Goal: Task Accomplishment & Management: Complete application form

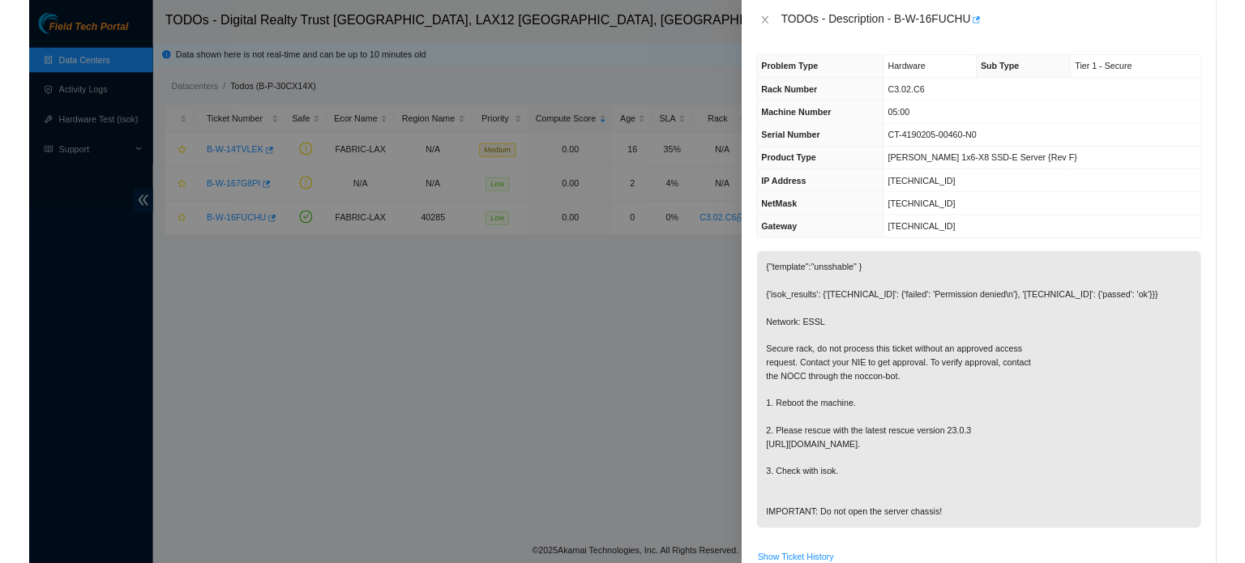
scroll to position [243, 0]
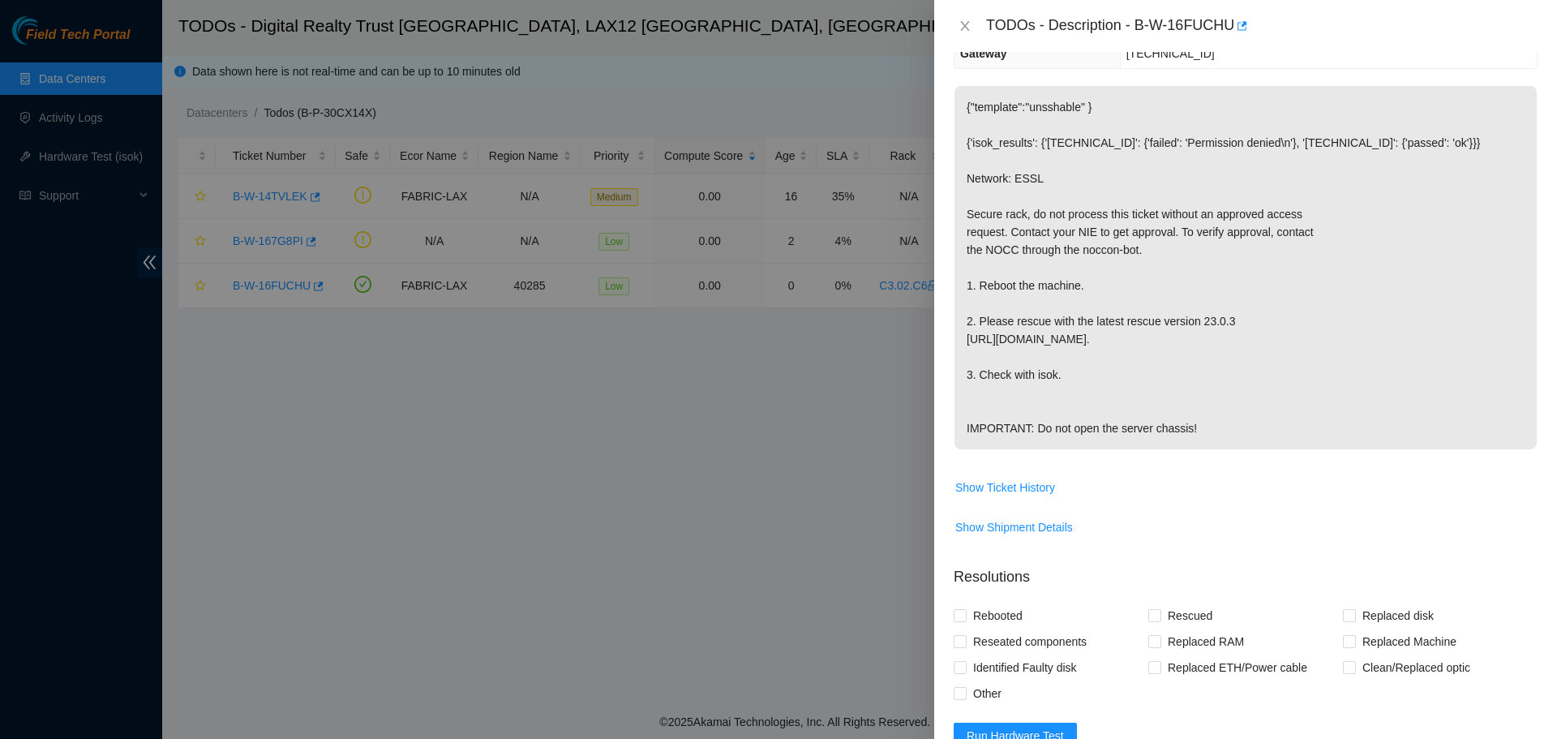
click at [957, 3] on div "TODOs - Description - B-W-16FUCHU" at bounding box center [1245, 26] width 623 height 52
click at [962, 16] on div "TODOs - Description - B-W-16FUCHU" at bounding box center [1245, 26] width 584 height 26
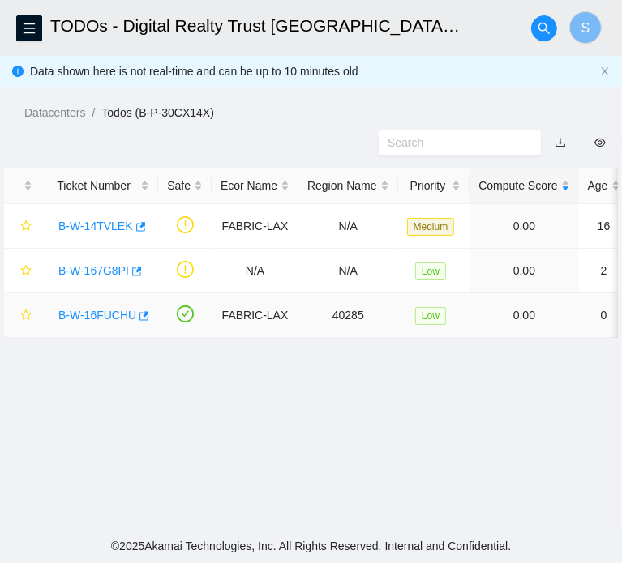
click at [84, 238] on div "B-W-16FUCHU" at bounding box center [99, 315] width 99 height 26
click at [87, 238] on link "B-W-16FUCHU" at bounding box center [97, 315] width 78 height 13
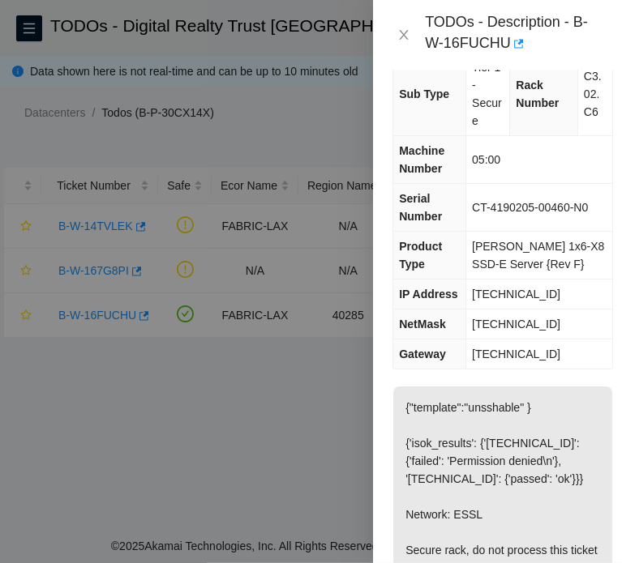
scroll to position [81, 0]
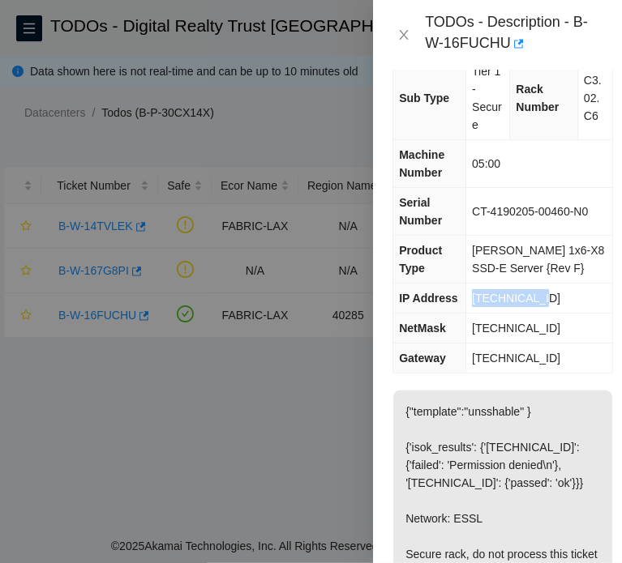
drag, startPoint x: 546, startPoint y: 298, endPoint x: 468, endPoint y: 299, distance: 78.7
click at [468, 238] on td "23.45.45.140" at bounding box center [539, 299] width 147 height 30
copy span "23.45.45.140"
drag, startPoint x: 565, startPoint y: 323, endPoint x: 465, endPoint y: 332, distance: 100.9
click at [465, 238] on tr "NetMask 255.255.255.128" at bounding box center [502, 329] width 219 height 30
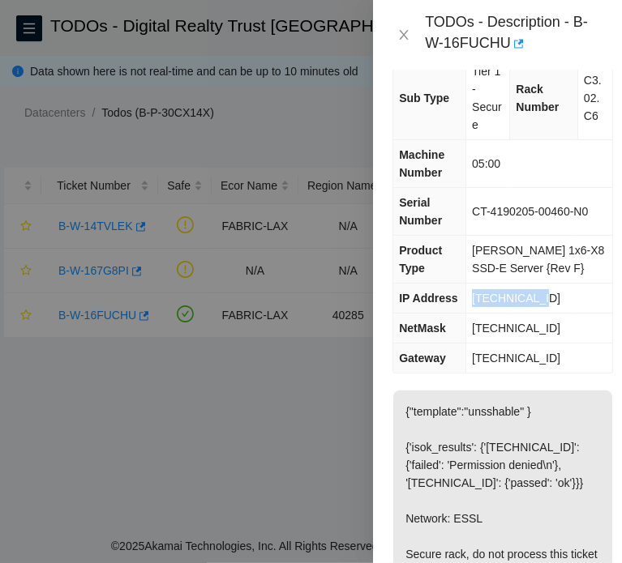
copy tr "255.255.255.128"
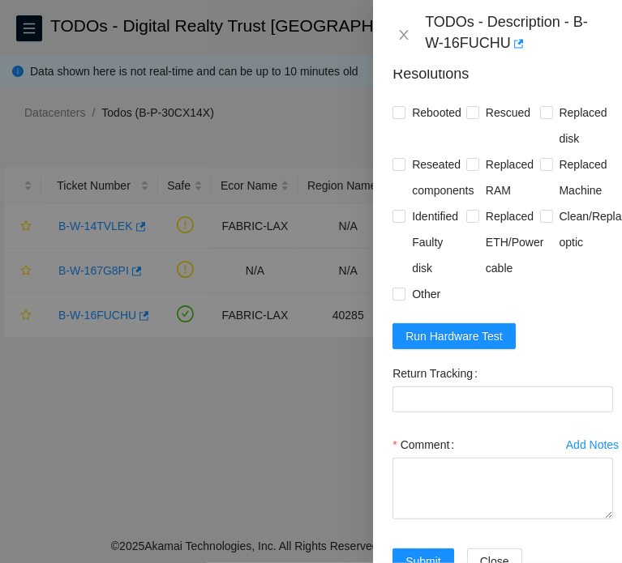
scroll to position [811, 0]
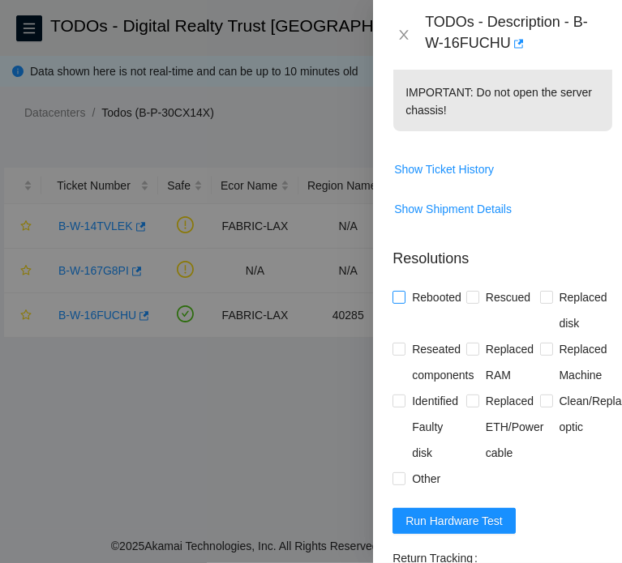
click at [435, 238] on span "Rebooted" at bounding box center [436, 298] width 62 height 26
click at [404, 238] on input "Rebooted" at bounding box center [397, 296] width 11 height 11
checkbox input "true"
click at [516, 238] on span "Rescued" at bounding box center [508, 298] width 58 height 26
click at [477, 238] on input "Rescued" at bounding box center [471, 296] width 11 height 11
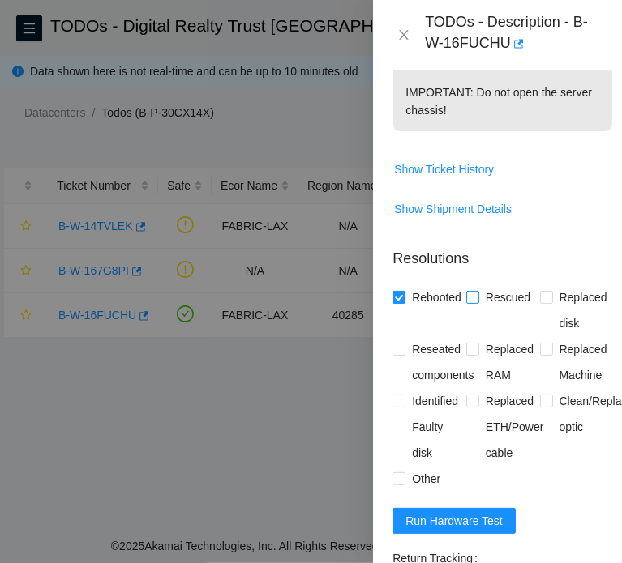
checkbox input "true"
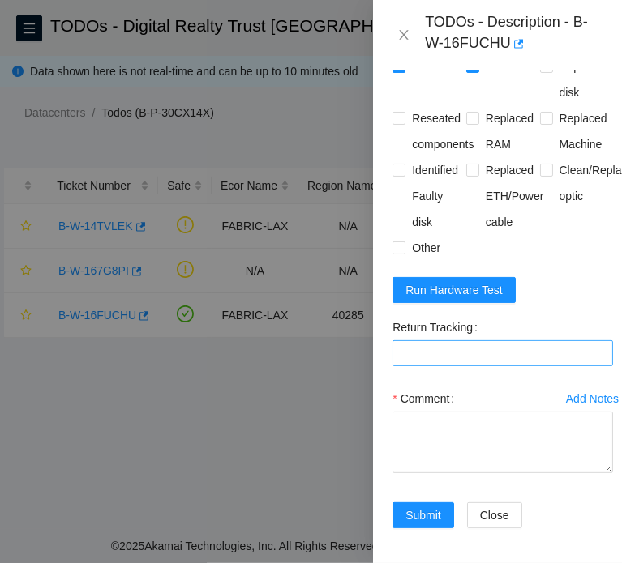
scroll to position [1054, 0]
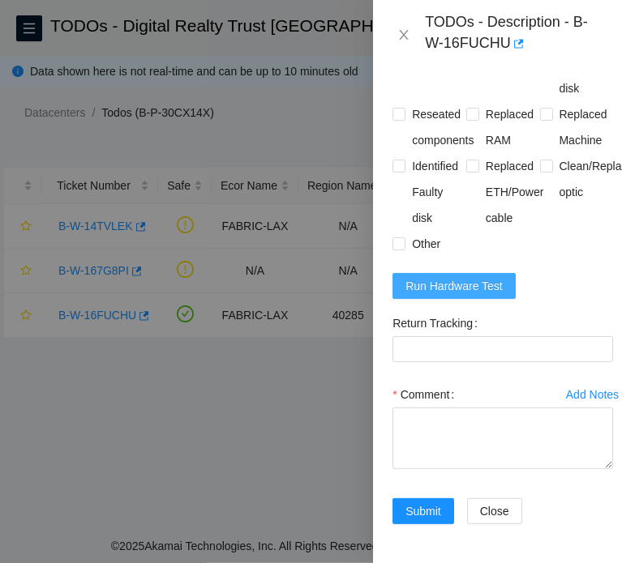
click at [470, 238] on span "Run Hardware Test" at bounding box center [453, 286] width 97 height 18
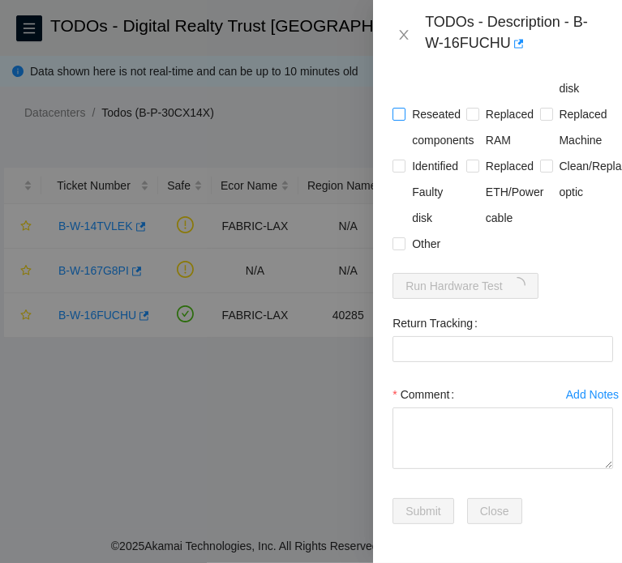
click at [413, 153] on span "Reseated components" at bounding box center [442, 127] width 75 height 52
click at [404, 119] on input "Reseated components" at bounding box center [397, 113] width 11 height 11
checkbox input "true"
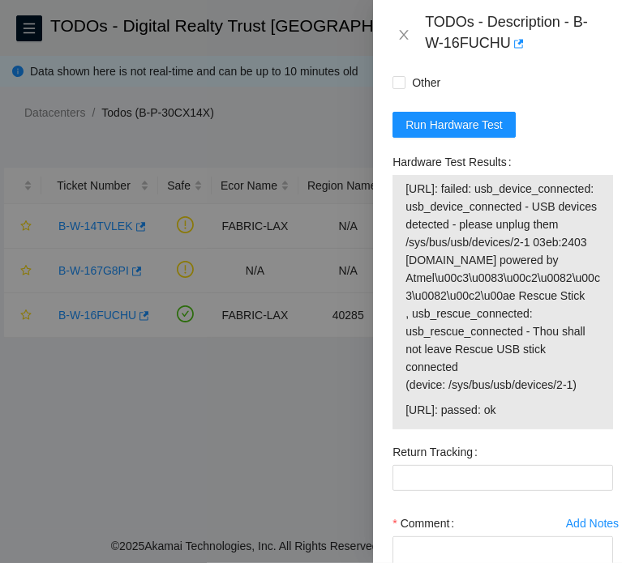
scroll to position [1216, 0]
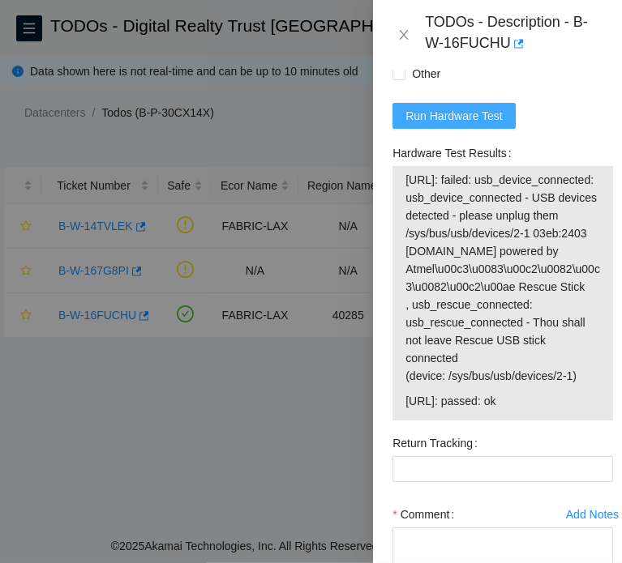
click at [496, 125] on span "Run Hardware Test" at bounding box center [453, 116] width 97 height 18
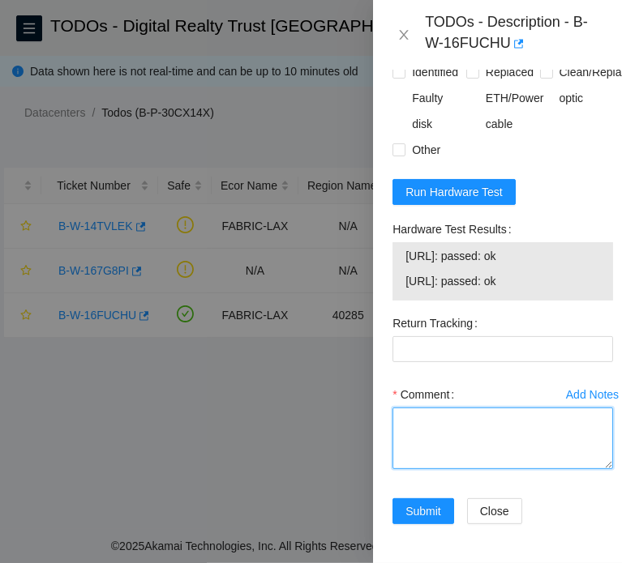
click at [490, 238] on textarea "Comment" at bounding box center [502, 439] width 221 height 62
paste textarea "B-W-16FUCHU FABRIC-LAX 40285 Low 0.00 0 0% C3.02.C6 05:00 23.45.45.140 CT-41902…"
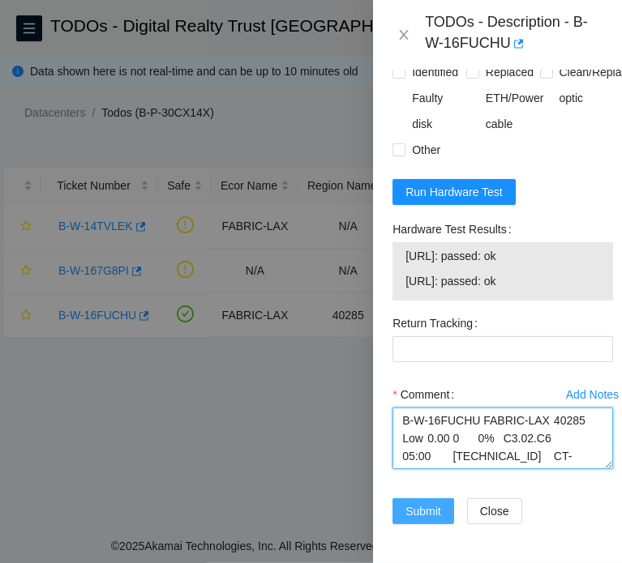
type textarea "B-W-16FUCHU FABRIC-LAX 40285 Low 0.00 0 0% C3.02.C6 05:00 23.45.45.140 CT-41902…"
click at [413, 238] on span "Submit" at bounding box center [423, 512] width 36 height 18
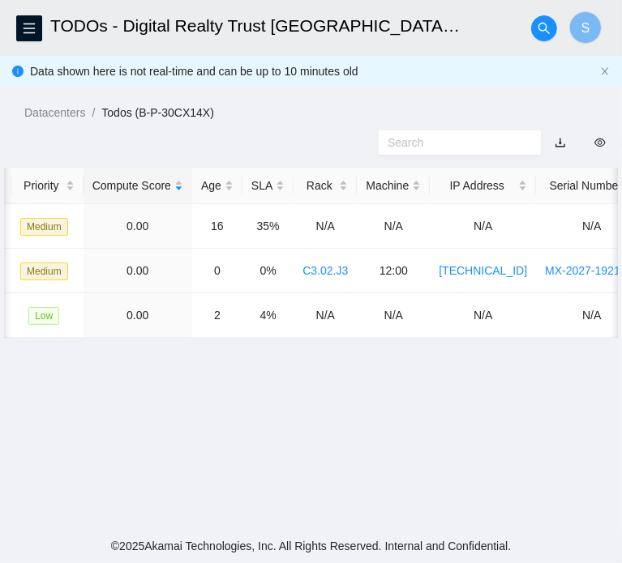
scroll to position [0, 0]
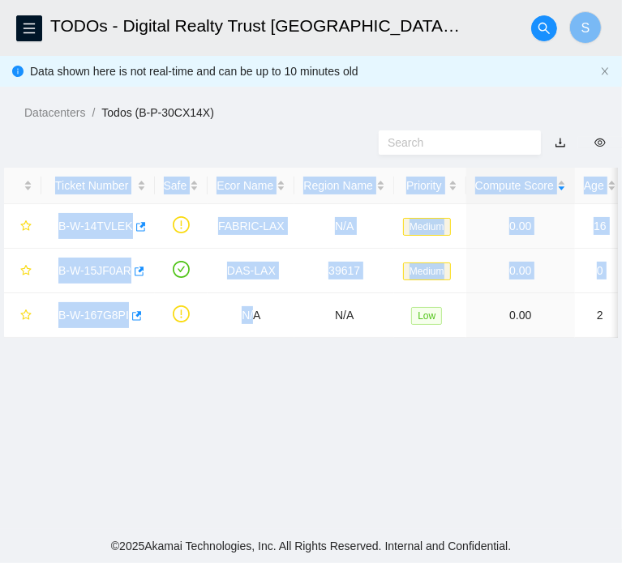
drag, startPoint x: 246, startPoint y: 382, endPoint x: 328, endPoint y: 388, distance: 81.3
click at [328, 238] on div "Ticket Number Safe Ecor Name Region Name Priority Compute Score Age SLA Rack Ma…" at bounding box center [311, 253] width 614 height 170
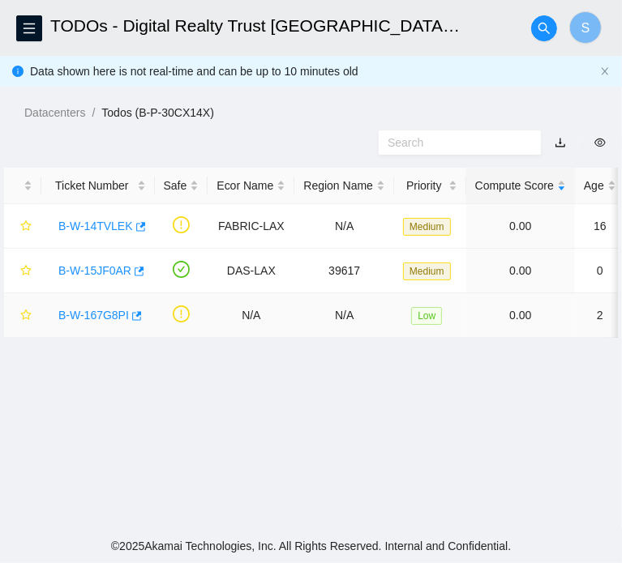
click at [276, 238] on td "N/A" at bounding box center [251, 315] width 87 height 45
click at [114, 238] on div "B-W-15JF0AR" at bounding box center [98, 271] width 96 height 26
click at [110, 238] on link "B-W-15JF0AR" at bounding box center [94, 270] width 73 height 13
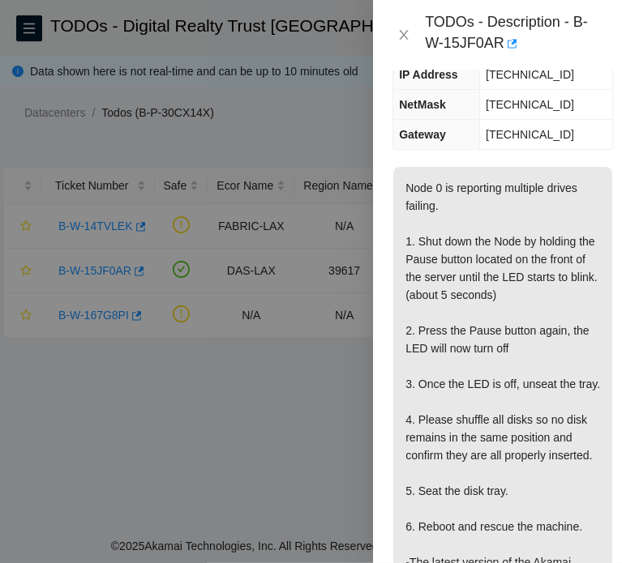
scroll to position [203, 0]
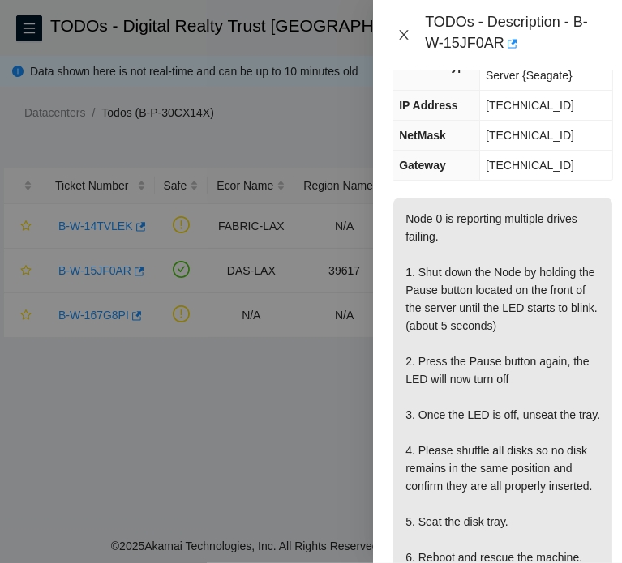
click at [400, 33] on icon "close" at bounding box center [403, 34] width 13 height 13
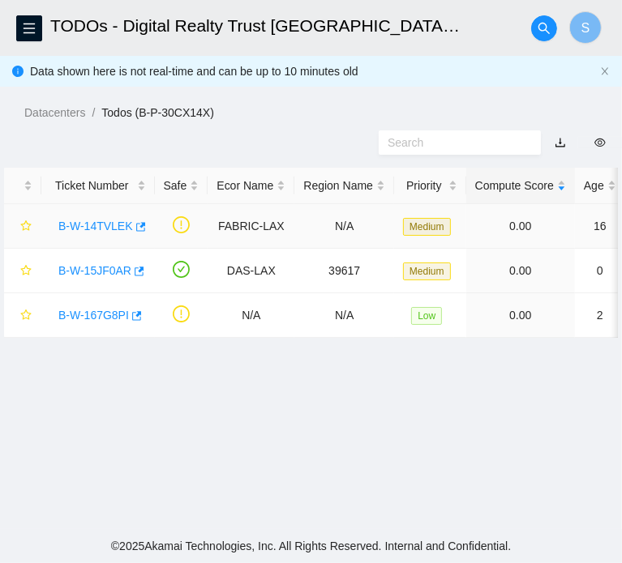
click at [101, 233] on link "B-W-14TVLEK" at bounding box center [95, 226] width 75 height 13
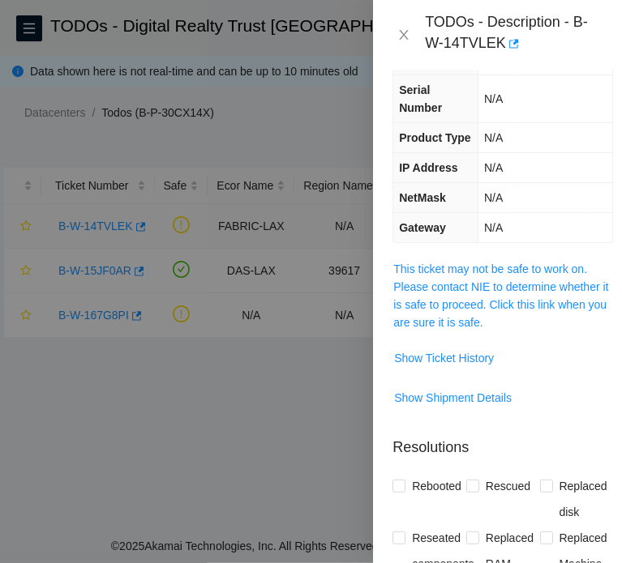
scroll to position [246, 0]
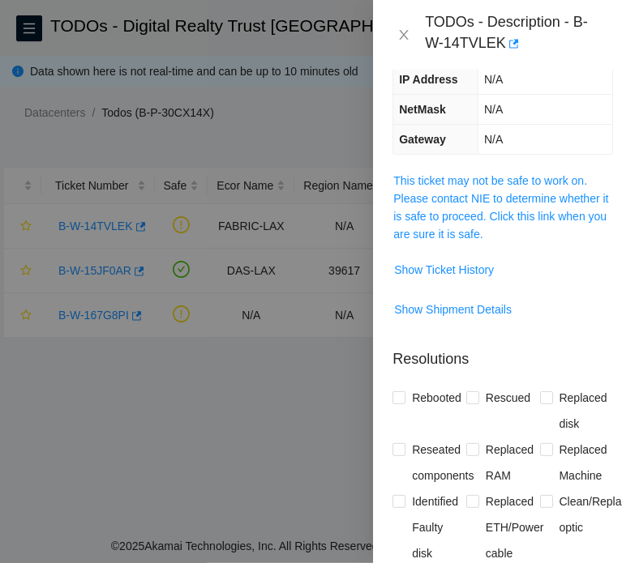
click at [491, 238] on span "This ticket may not be safe to work on. Please contact NIE to determine whether…" at bounding box center [502, 207] width 219 height 71
click at [487, 238] on link "This ticket may not be safe to work on. Please contact NIE to determine whether…" at bounding box center [500, 207] width 215 height 66
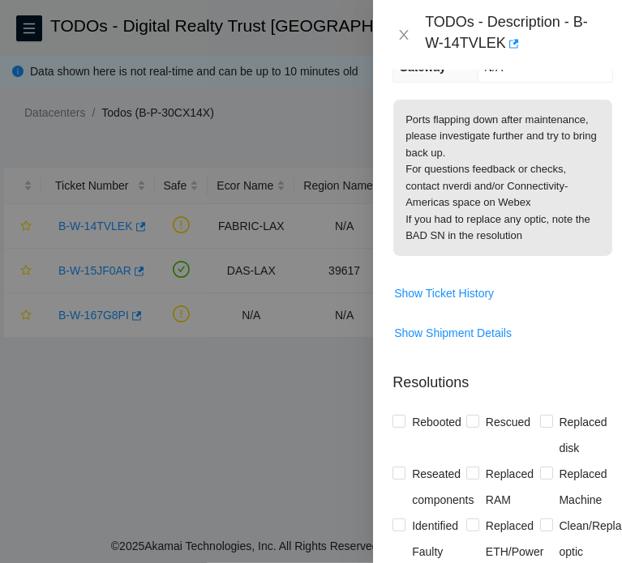
scroll to position [328, 0]
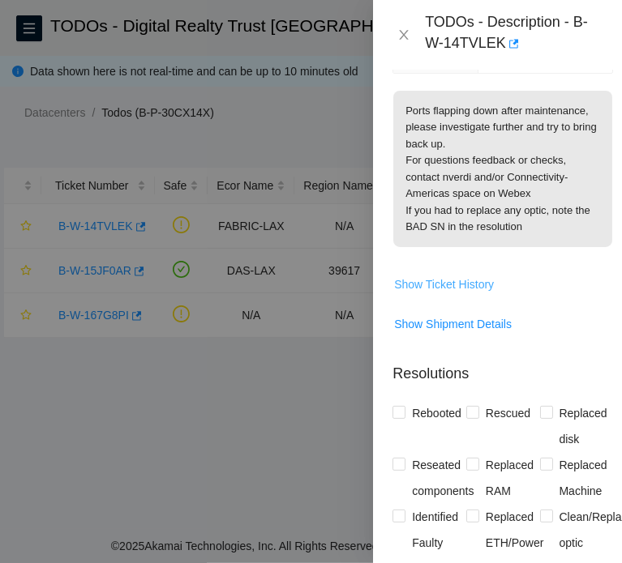
click at [465, 238] on span "Show Ticket History" at bounding box center [444, 285] width 100 height 18
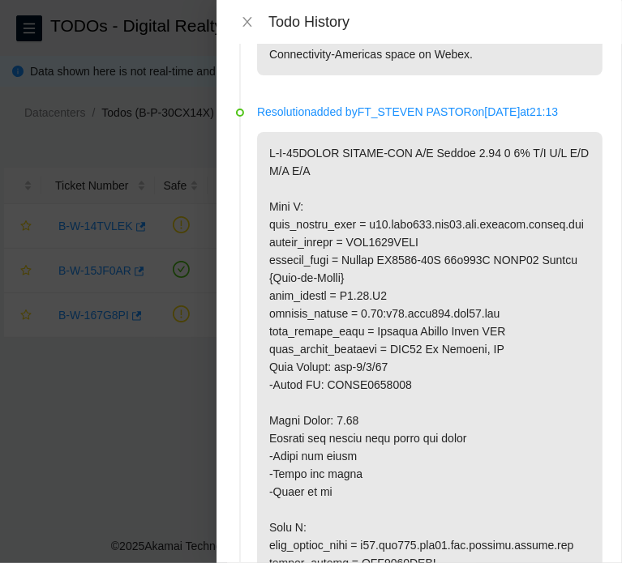
scroll to position [730, 0]
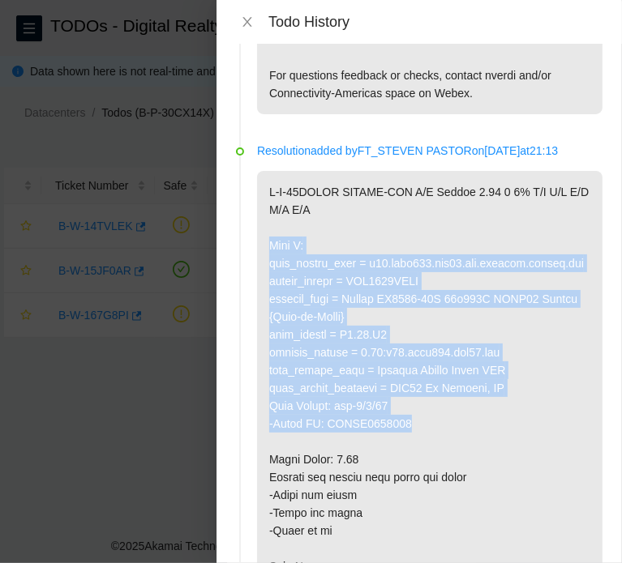
drag, startPoint x: 408, startPoint y: 460, endPoint x: 259, endPoint y: 270, distance: 240.8
click at [259, 238] on p at bounding box center [429, 540] width 345 height 738
copy p "Side A: fqdn_router_name = r04.leaf105.lax01.fab.netarch.akamai.com serial_numb…"
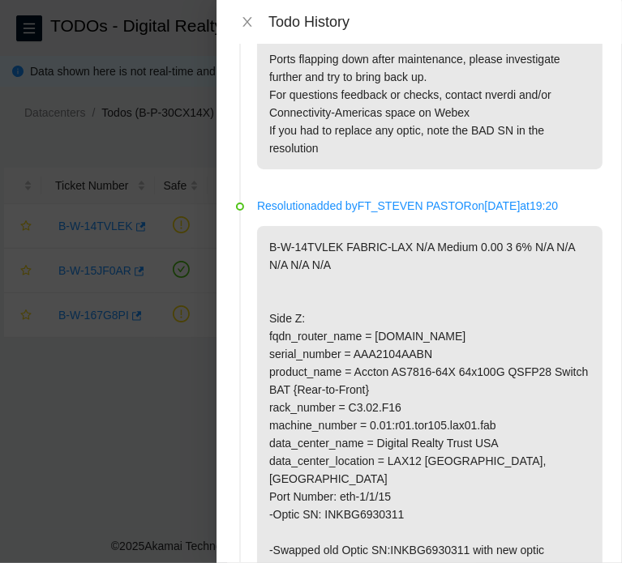
scroll to position [0, 0]
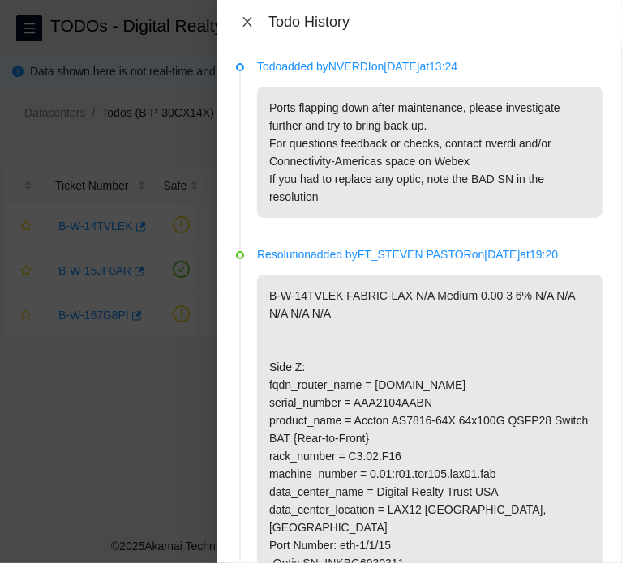
click at [251, 15] on icon "close" at bounding box center [247, 21] width 13 height 13
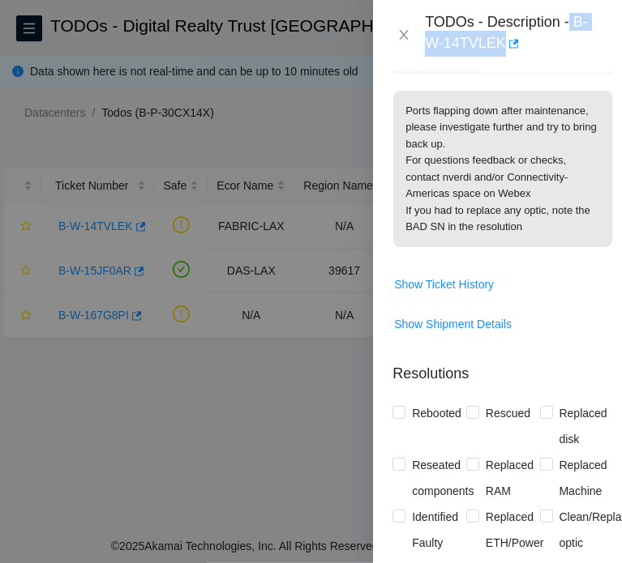
drag, startPoint x: 572, startPoint y: 22, endPoint x: 577, endPoint y: 38, distance: 16.9
click at [577, 38] on div "TODOs - Description - B-W-14TVLEK" at bounding box center [514, 35] width 178 height 44
copy div "B-W-14TVLEK"
click at [396, 37] on button "Close" at bounding box center [403, 35] width 23 height 15
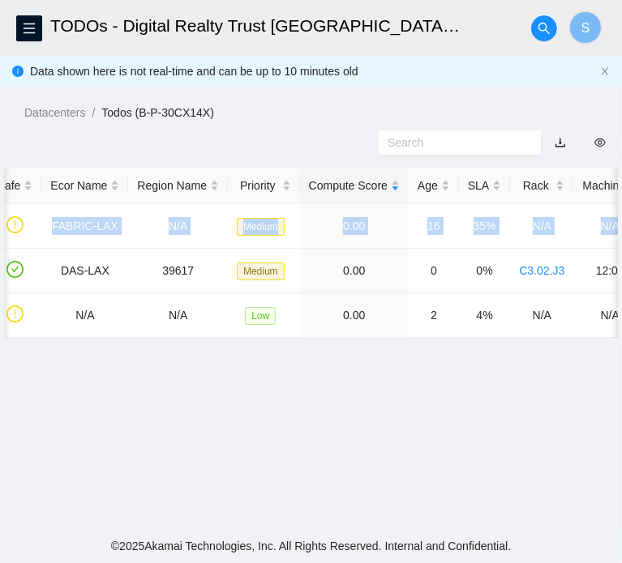
scroll to position [0, 576]
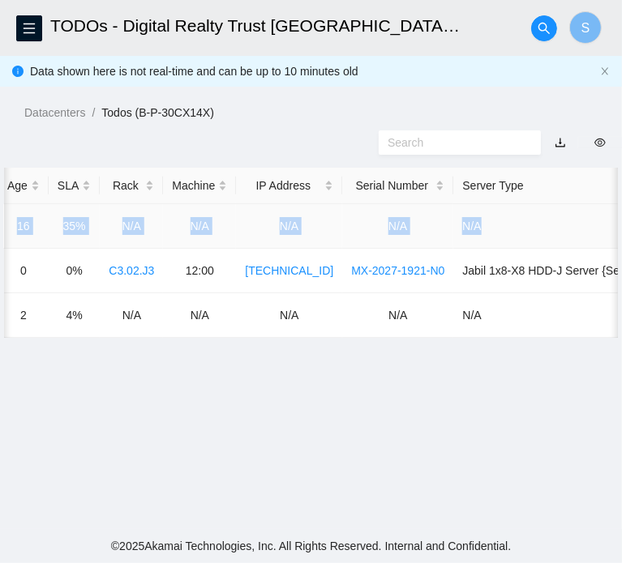
drag, startPoint x: 254, startPoint y: 276, endPoint x: 580, endPoint y: 276, distance: 326.7
click at [580, 238] on tr "B-W-14TVLEK FABRIC-LAX N/A Medium 0.00 16 35% N/A N/A N/A N/A N/A" at bounding box center [44, 226] width 1233 height 45
copy tr "FABRIC-LAX N/A Medium 0.00 16 35% N/A N/A N/A N/A N/A"
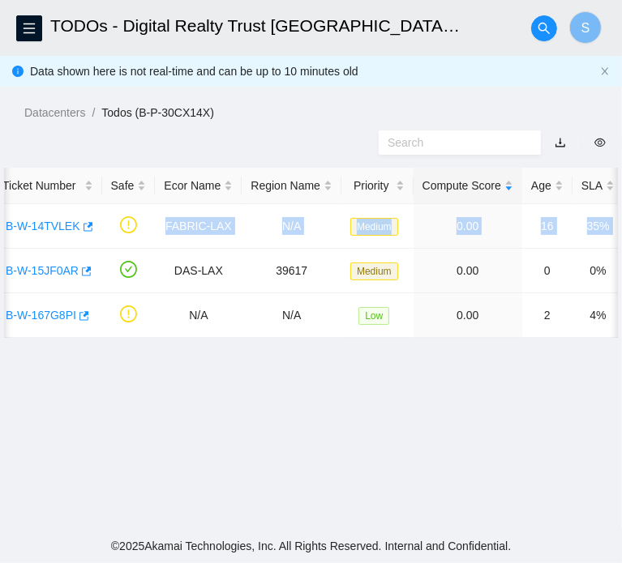
scroll to position [0, 0]
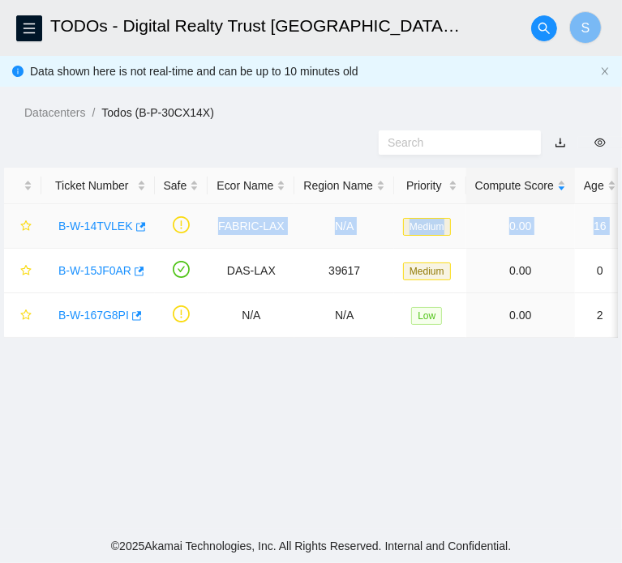
click at [107, 233] on link "B-W-14TVLEK" at bounding box center [95, 226] width 75 height 13
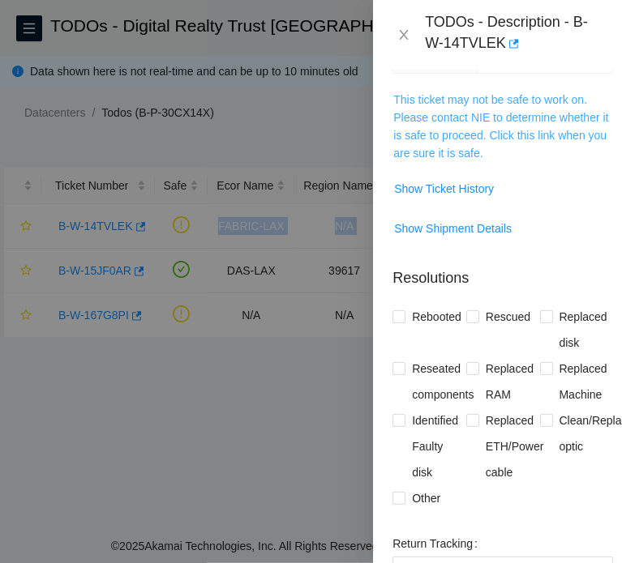
click at [510, 145] on link "This ticket may not be safe to work on. Please contact NIE to determine whether…" at bounding box center [500, 126] width 215 height 66
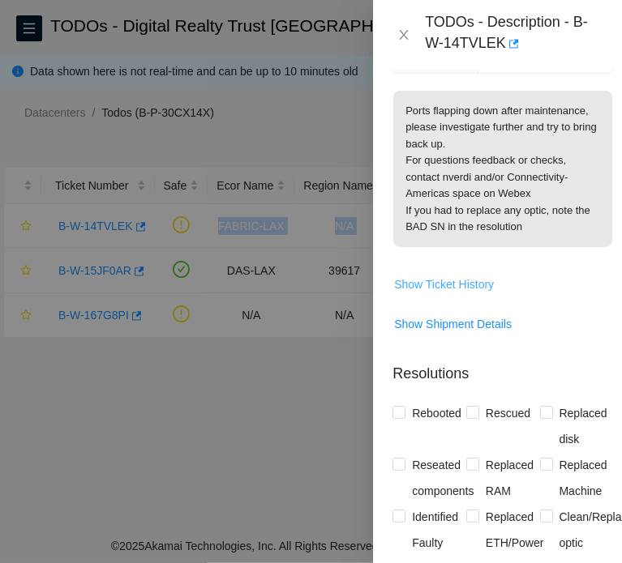
click at [469, 238] on span "Show Ticket History" at bounding box center [444, 285] width 100 height 18
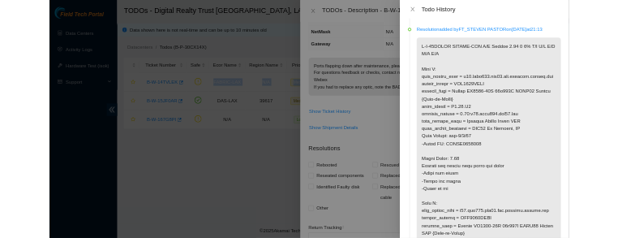
scroll to position [811, 0]
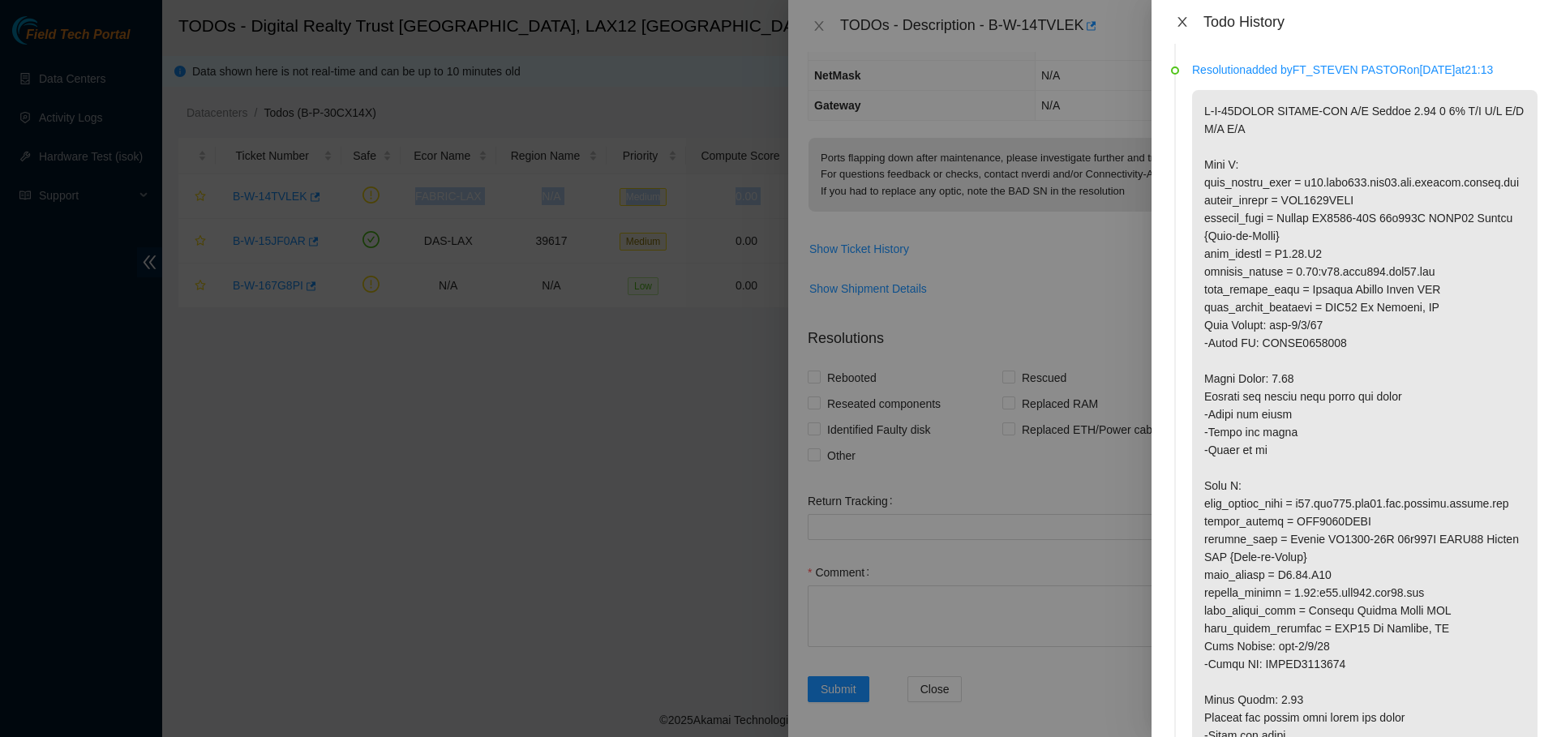
click at [619, 21] on button "Close" at bounding box center [1182, 22] width 23 height 15
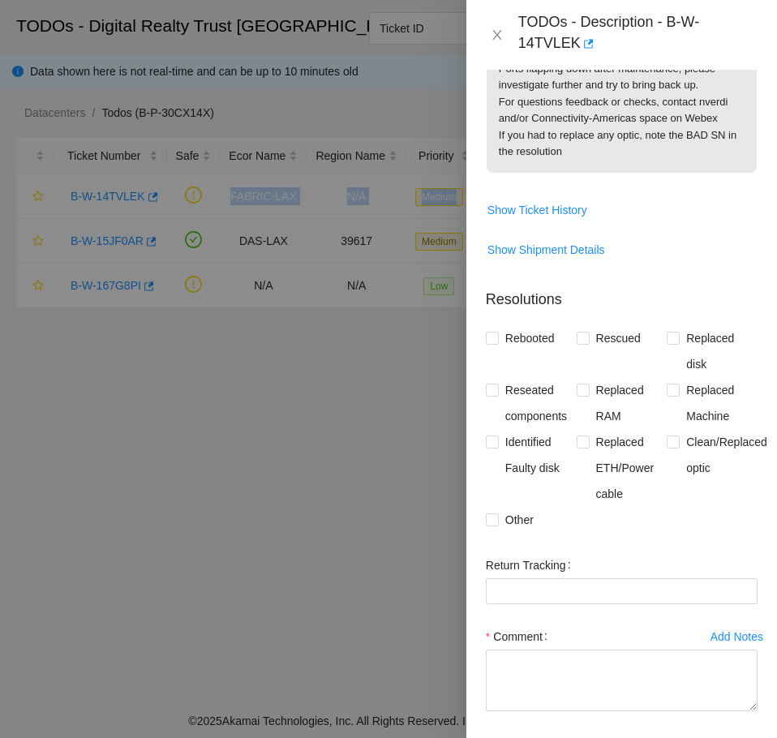
scroll to position [227, 0]
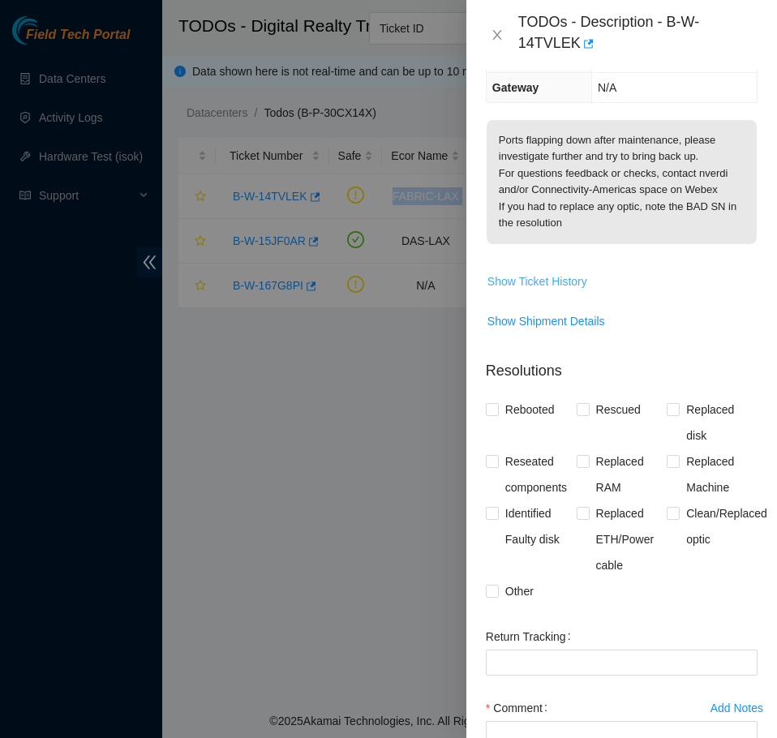
click at [563, 238] on span "Show Ticket History" at bounding box center [537, 281] width 100 height 18
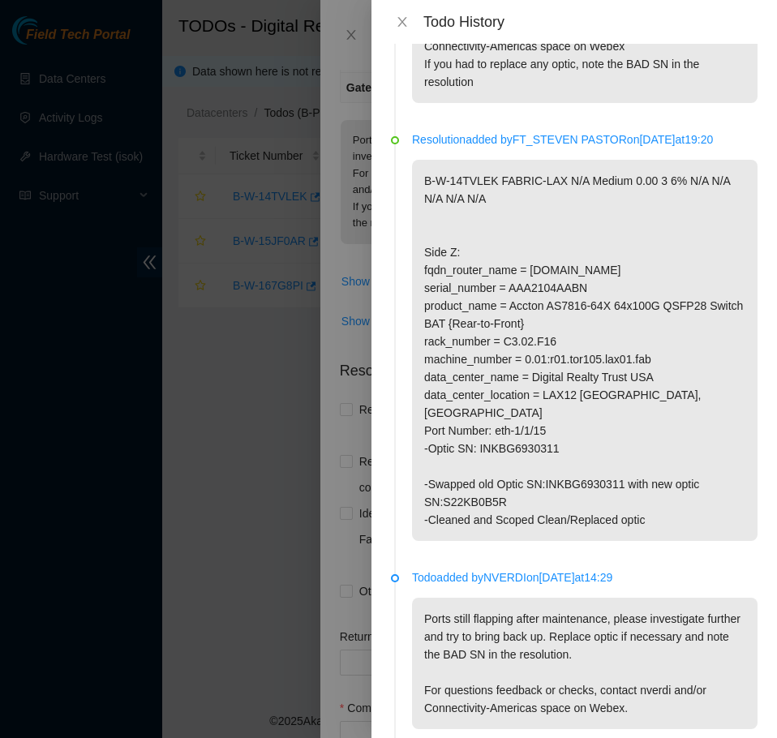
scroll to position [162, 0]
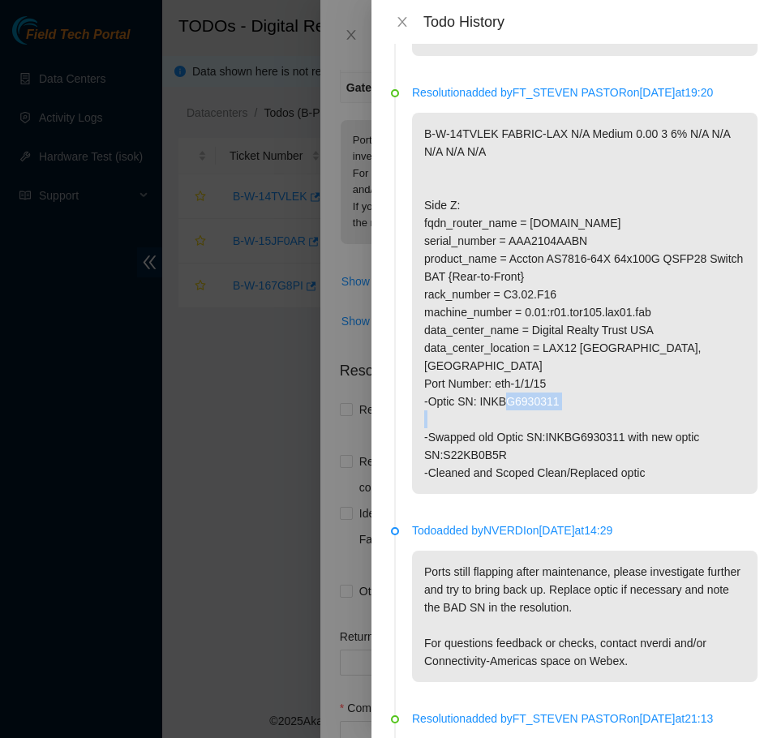
drag, startPoint x: 566, startPoint y: 397, endPoint x: 477, endPoint y: 402, distance: 88.5
click at [477, 238] on p "B-W-14TVLEK FABRIC-LAX N/A Medium 0.00 3 6% N/A N/A N/A N/A N/A Side Z: fqdn_ro…" at bounding box center [584, 303] width 345 height 381
copy p "INKBG6930311"
click at [619, 238] on p "B-W-14TVLEK FABRIC-LAX N/A Medium 0.00 3 6% N/A N/A N/A N/A N/A Side Z: fqdn_ro…" at bounding box center [584, 303] width 345 height 381
click at [410, 24] on button "Close" at bounding box center [402, 22] width 23 height 15
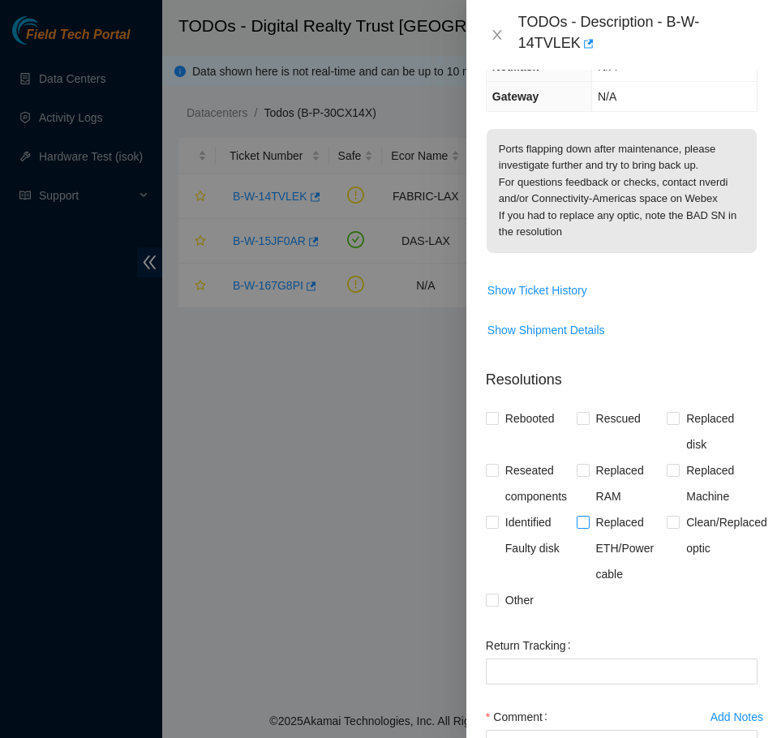
scroll to position [243, 0]
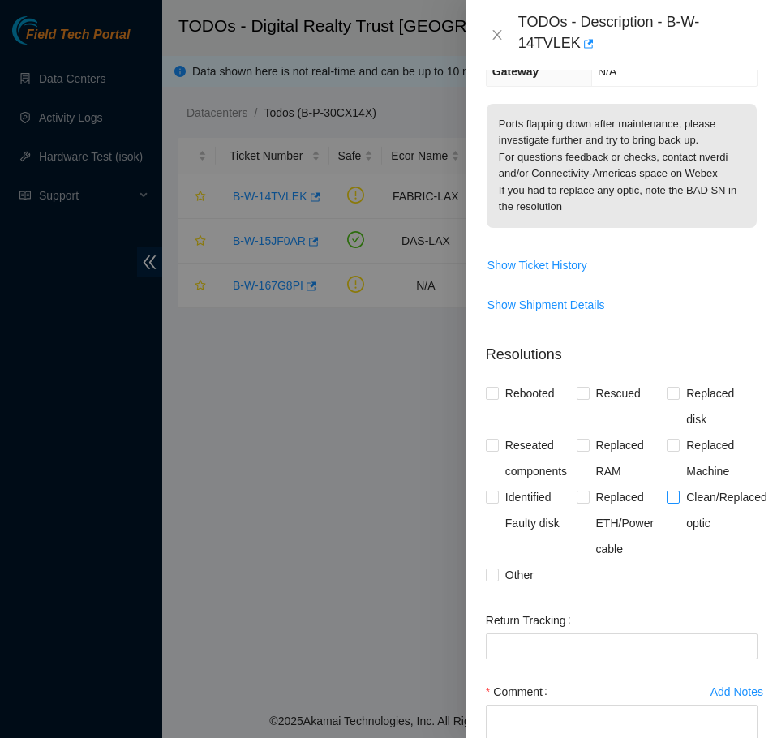
click at [619, 238] on span "Clean/Replaced optic" at bounding box center [726, 510] width 94 height 52
click at [619, 238] on input "Clean/Replaced optic" at bounding box center [671, 495] width 11 height 11
checkbox input "true"
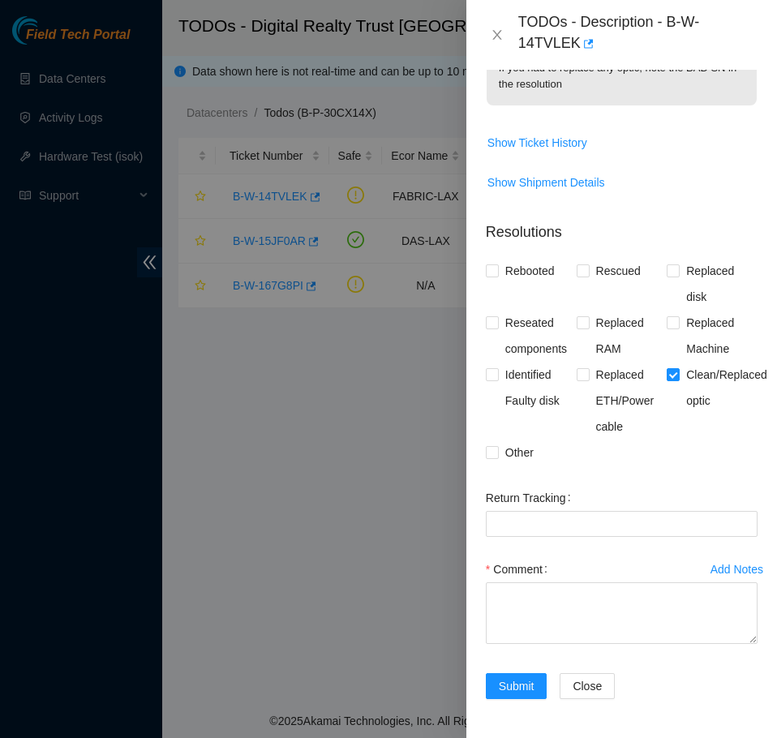
scroll to position [401, 0]
click at [610, 238] on textarea "Comment" at bounding box center [622, 613] width 272 height 62
paste textarea "B-W-14TVLEK FABRIC-LAX N/A Medium 0.00 16 35% N/A N/A N/A N/A N/A Side A: fqdn_…"
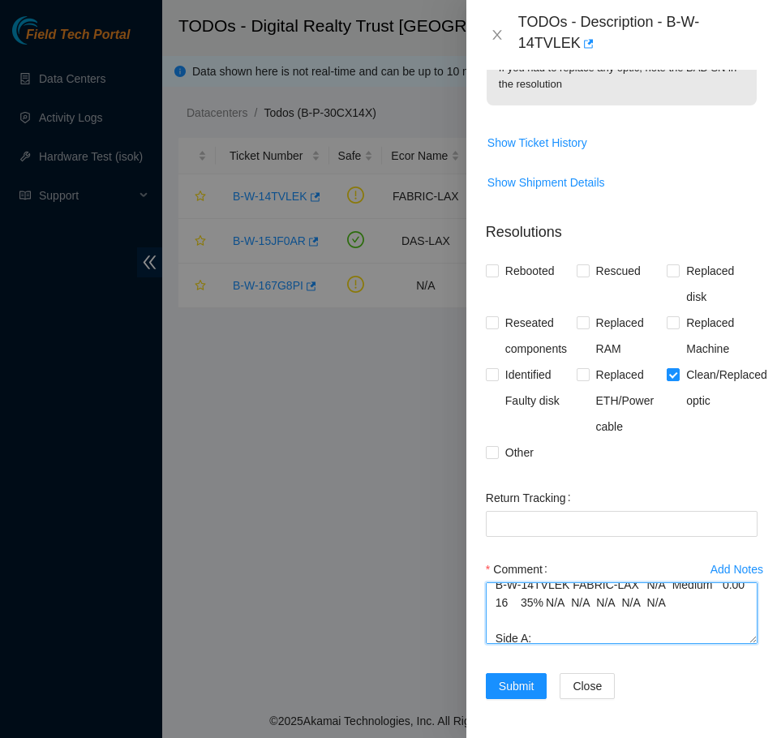
scroll to position [0, 0]
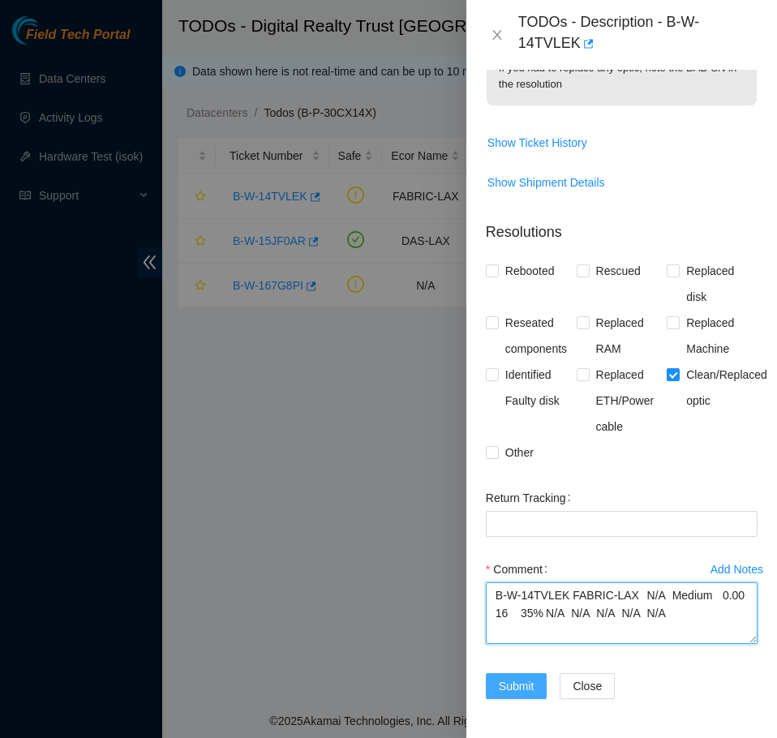
type textarea "B-W-14TVLEK FABRIC-LAX N/A Medium 0.00 16 35% N/A N/A N/A N/A N/A Side A: fqdn_…"
click at [514, 238] on span "Submit" at bounding box center [517, 686] width 36 height 18
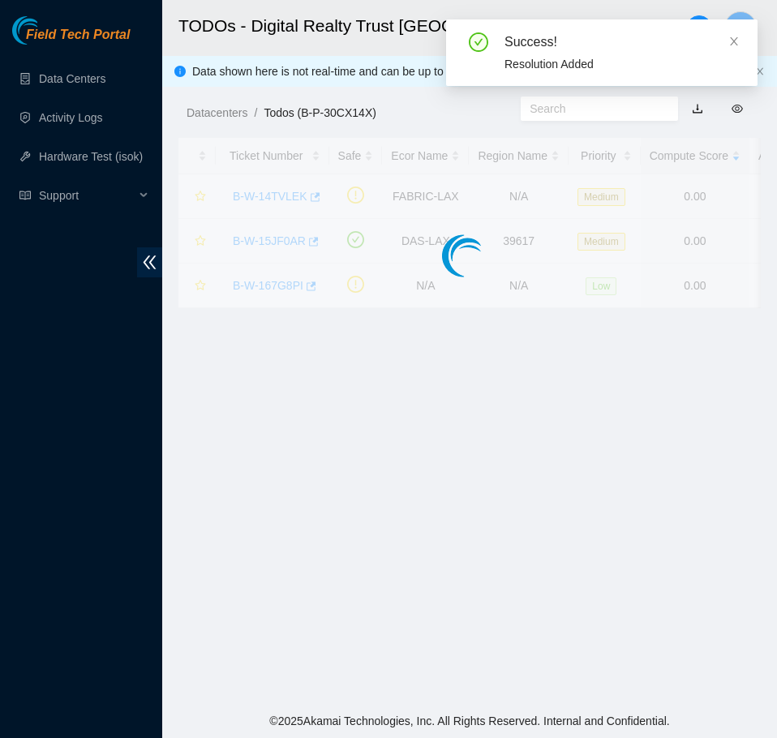
scroll to position [272, 0]
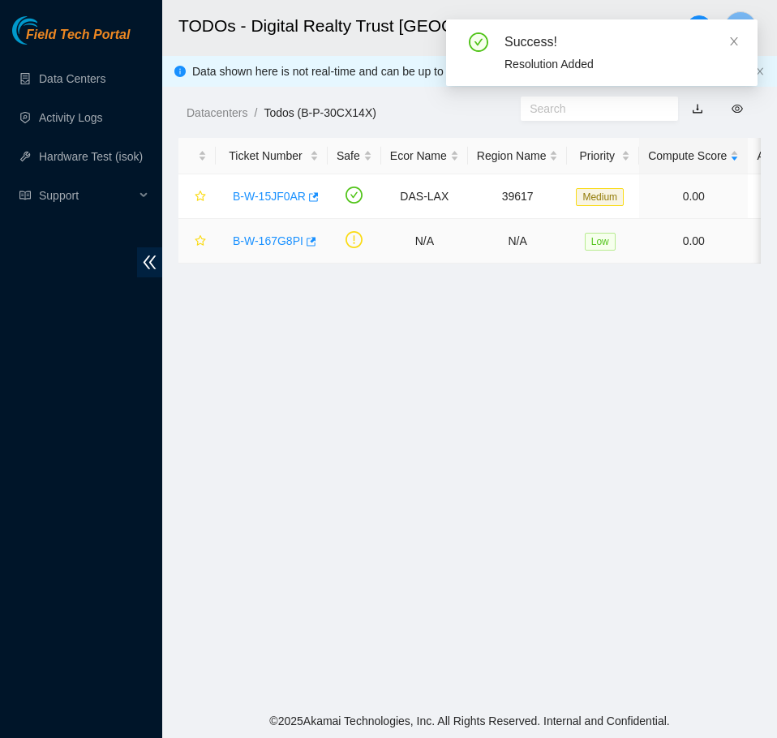
click at [273, 238] on link "B-W-167G8PI" at bounding box center [268, 240] width 71 height 13
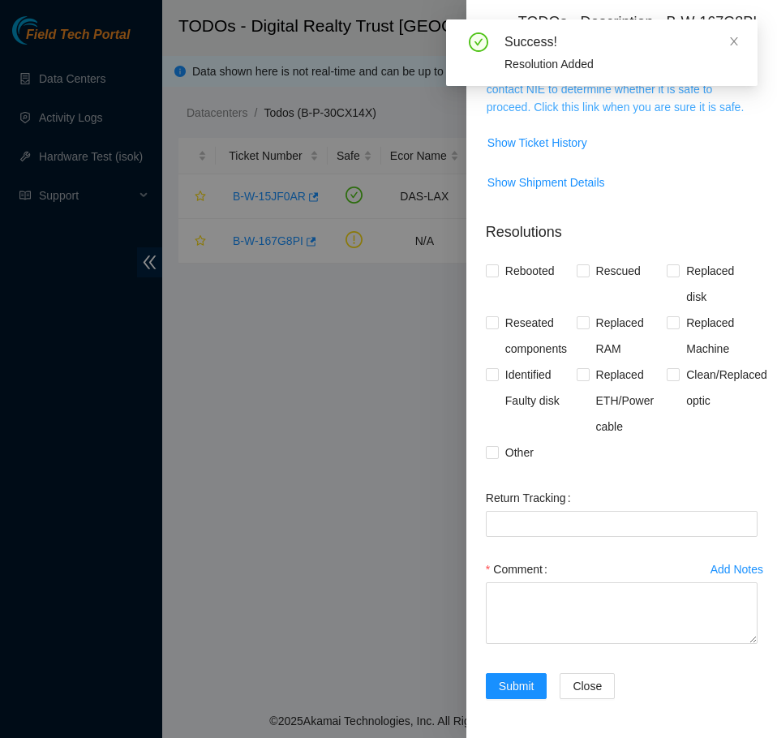
click at [619, 113] on link "This ticket may not be safe to work on. Please contact NIE to determine whether…" at bounding box center [614, 89] width 257 height 49
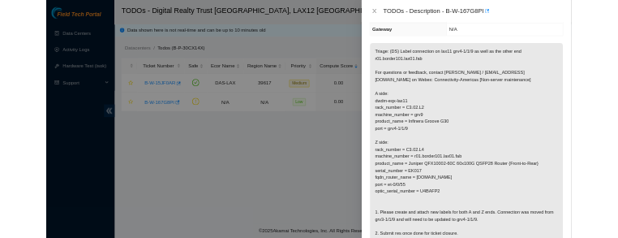
scroll to position [208, 0]
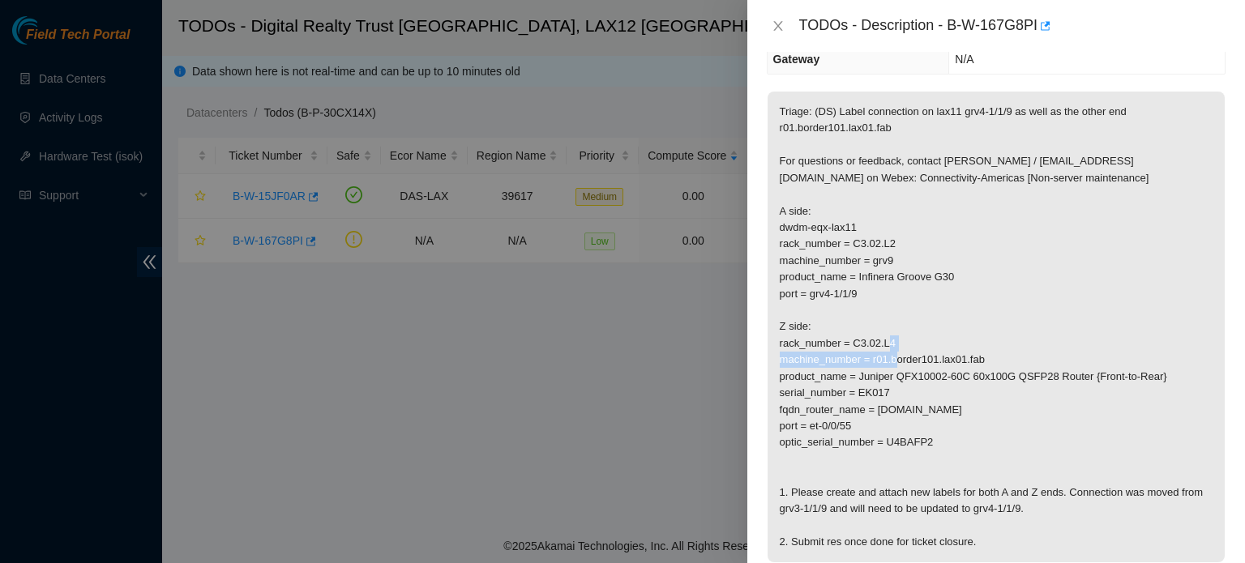
drag, startPoint x: 987, startPoint y: 358, endPoint x: 874, endPoint y: 363, distance: 112.8
click at [619, 238] on p "Triage: (DS) Label connection on lax11 grv4-1/1/9 as well as the other end r01.…" at bounding box center [996, 327] width 457 height 471
copy p "r01.border101.lax01.fab"
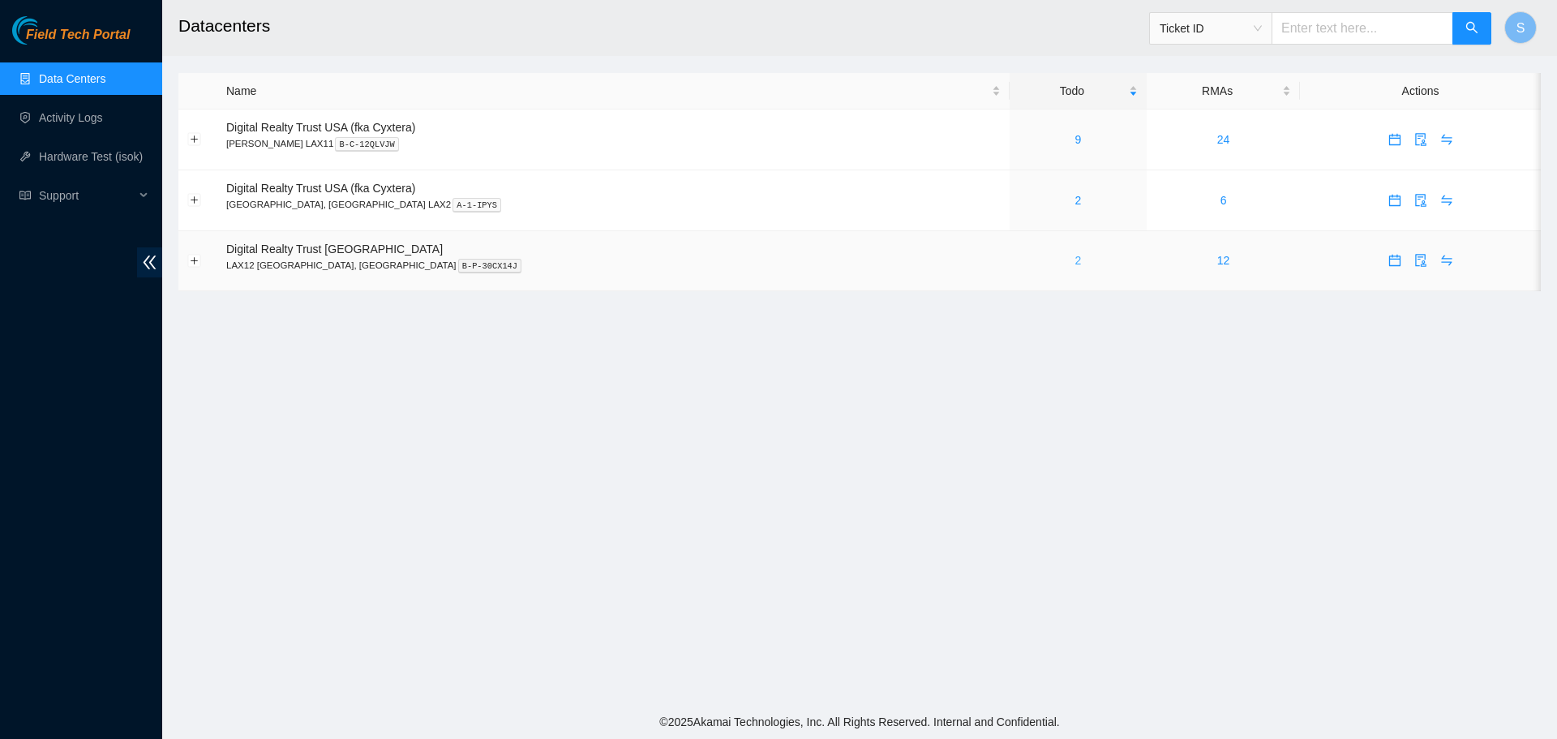
click at [1074, 260] on link "2" at bounding box center [1077, 260] width 6 height 13
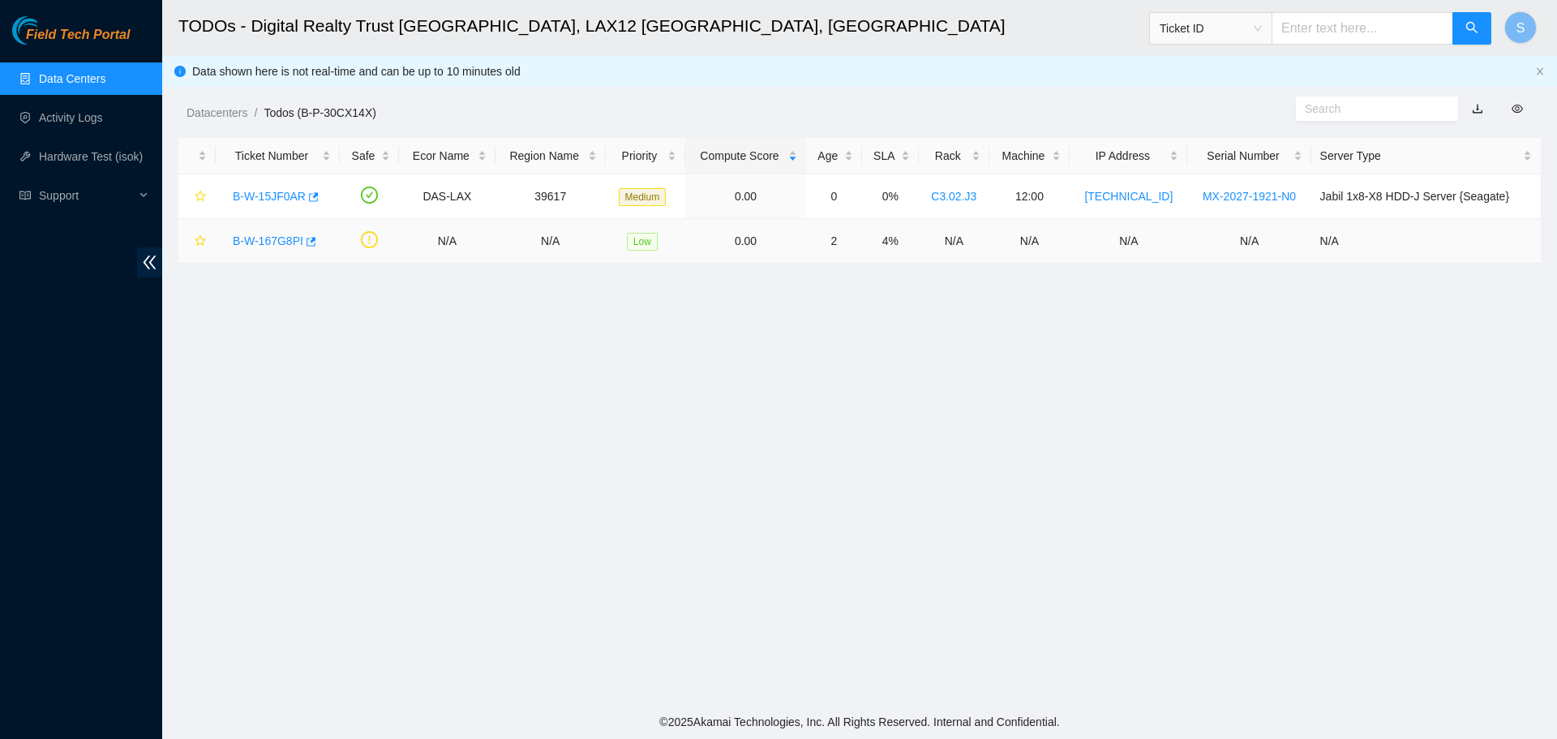
click at [267, 240] on link "B-W-167G8PI" at bounding box center [268, 240] width 71 height 13
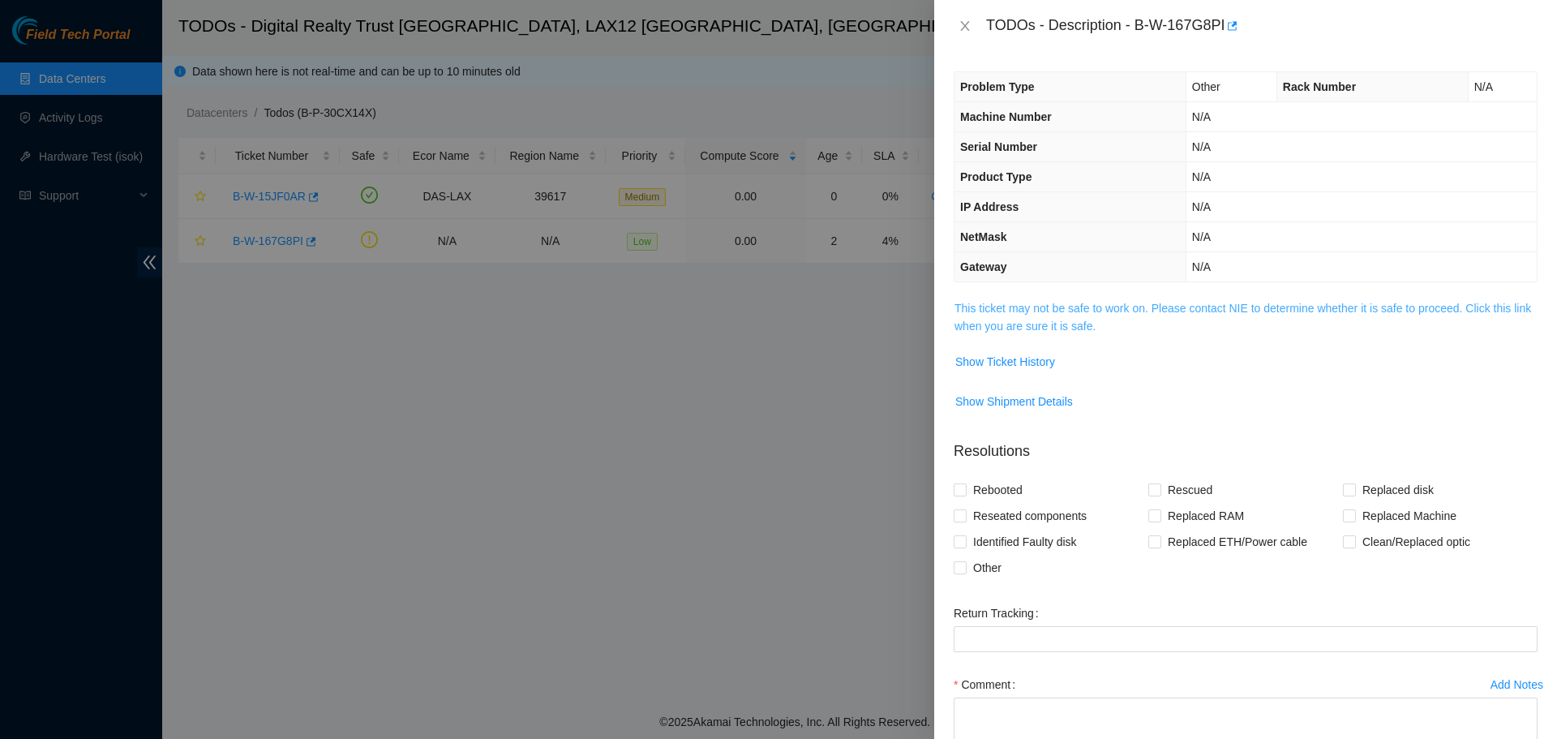
click at [1132, 310] on link "This ticket may not be safe to work on. Please contact NIE to determine whether…" at bounding box center [1242, 317] width 576 height 31
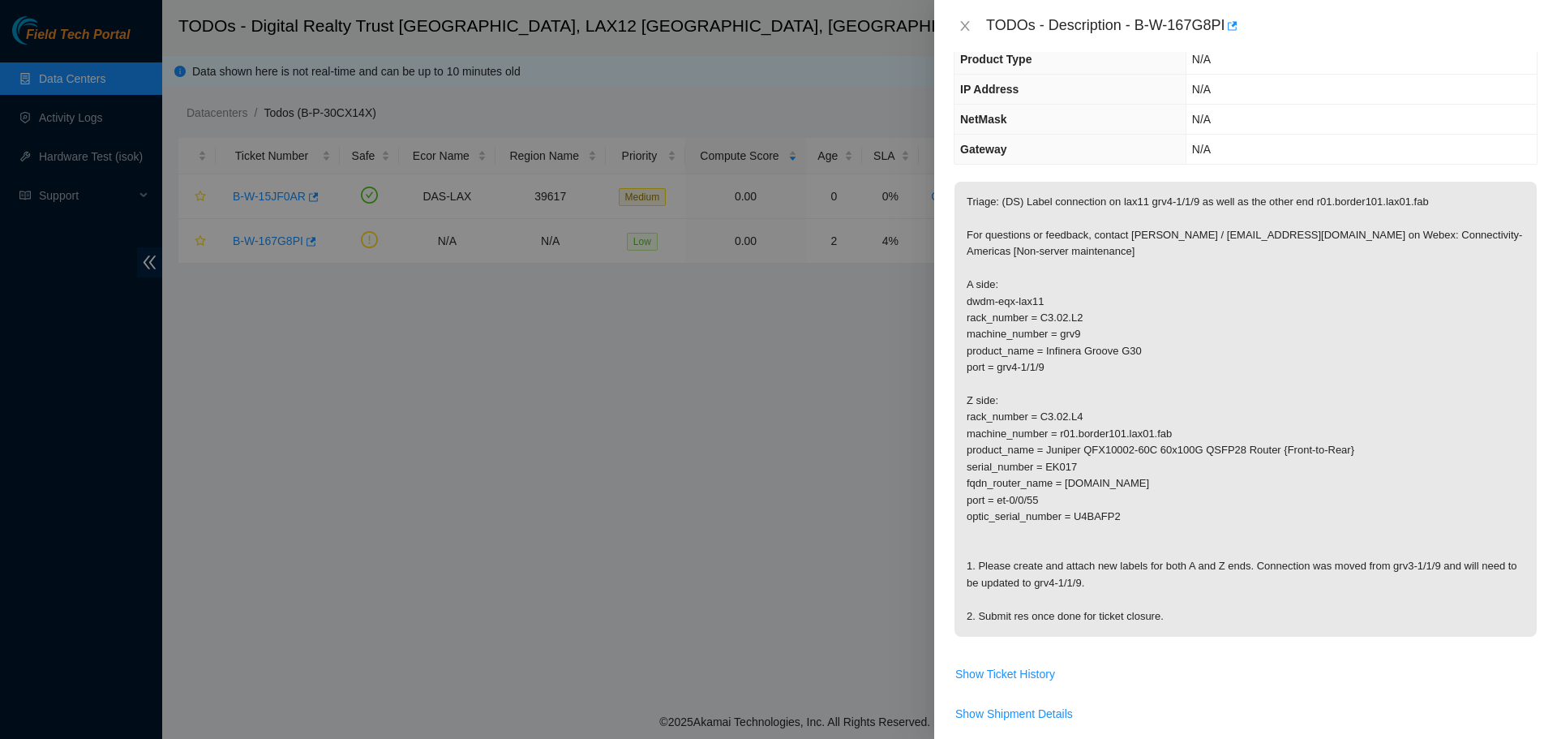
scroll to position [162, 0]
